Goal: Task Accomplishment & Management: Complete application form

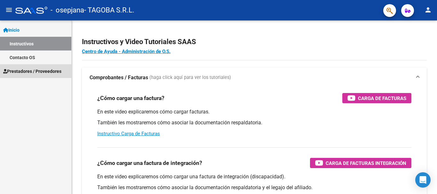
click at [37, 70] on span "Prestadores / Proveedores" at bounding box center [32, 71] width 58 height 7
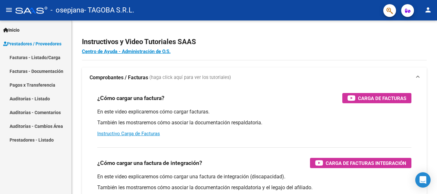
click at [38, 55] on link "Facturas - Listado/Carga" at bounding box center [35, 57] width 71 height 14
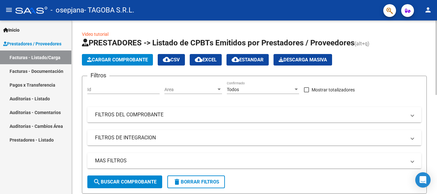
click at [128, 57] on button "Cargar Comprobante" at bounding box center [117, 60] width 71 height 12
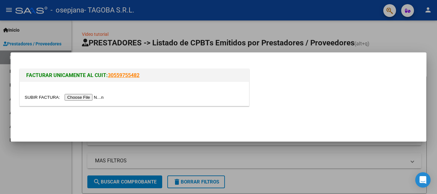
click at [92, 97] on input "file" at bounding box center [65, 97] width 81 height 7
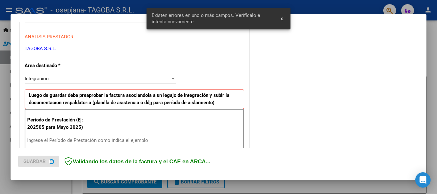
scroll to position [148, 0]
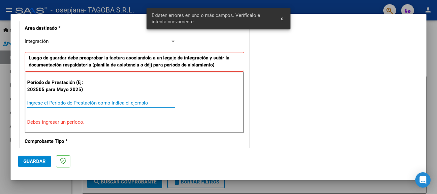
click at [71, 101] on input "Ingrese el Período de Prestación como indica el ejemplo" at bounding box center [101, 103] width 148 height 6
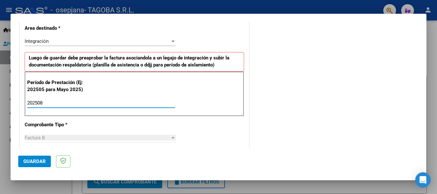
type input "202508"
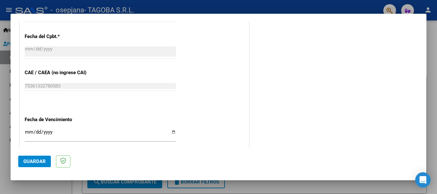
scroll to position [371, 0]
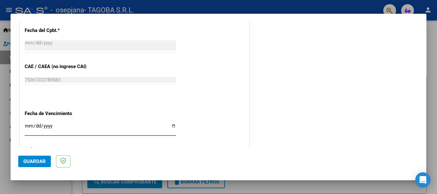
click at [173, 126] on input "Ingresar la fecha" at bounding box center [100, 128] width 151 height 10
type input "[DATE]"
click at [35, 160] on span "Guardar" at bounding box center [34, 162] width 22 height 6
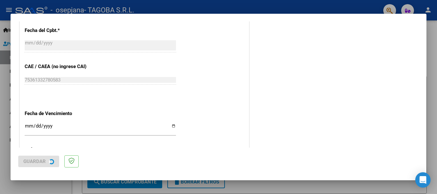
scroll to position [0, 0]
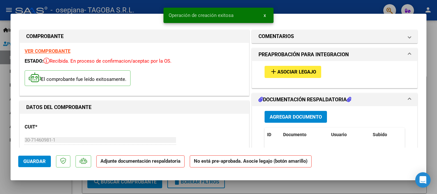
click at [301, 70] on span "Asociar Legajo" at bounding box center [296, 72] width 39 height 6
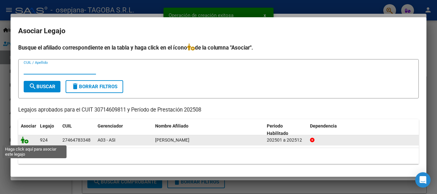
click at [24, 140] on icon at bounding box center [25, 139] width 8 height 7
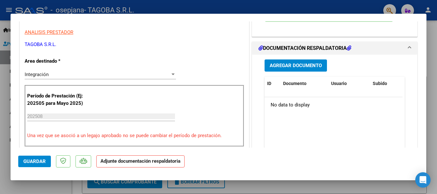
scroll to position [128, 0]
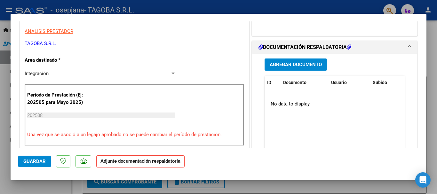
click at [289, 60] on button "Agregar Documento" at bounding box center [295, 64] width 62 height 12
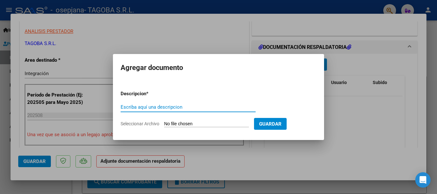
click at [173, 107] on input "Escriba aquí una descripcion" at bounding box center [187, 107] width 135 height 6
type input "PLANILLA ASISTENCIA"
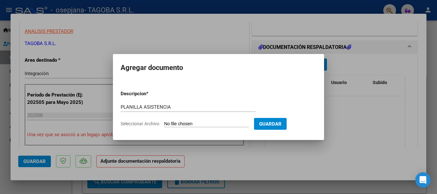
click at [176, 125] on input "Seleccionar Archivo" at bounding box center [206, 124] width 85 height 6
type input "C:\fakepath\PLAN [GEOGRAPHIC_DATA] [DATE].jpg"
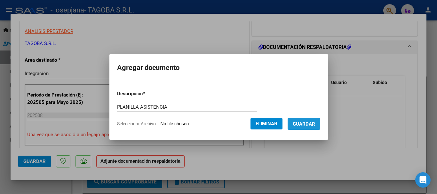
click at [305, 122] on span "Guardar" at bounding box center [303, 124] width 22 height 6
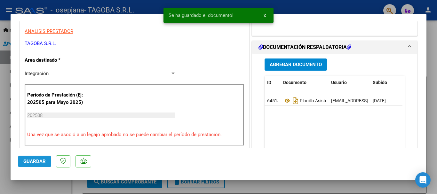
click at [33, 160] on span "Guardar" at bounding box center [34, 162] width 22 height 6
click at [39, 185] on div at bounding box center [218, 97] width 437 height 194
type input "$ 0,00"
